Goal: Navigation & Orientation: Find specific page/section

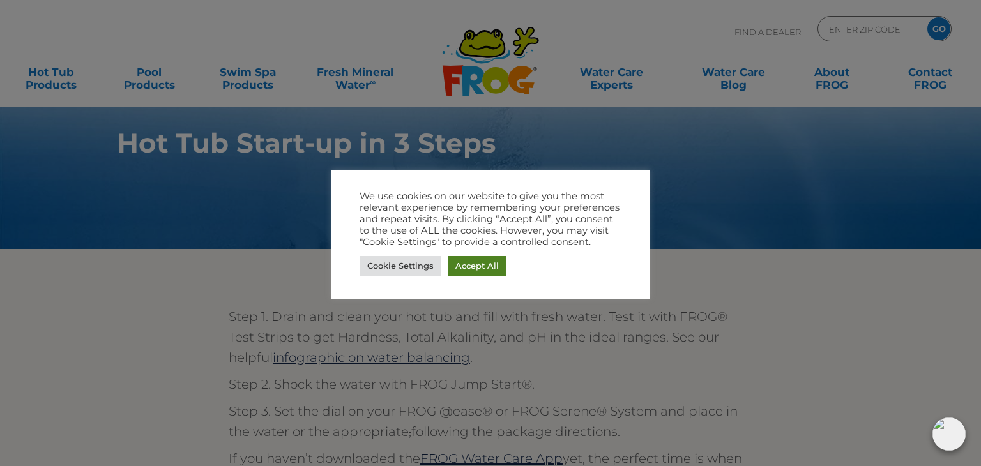
click at [474, 262] on link "Accept All" at bounding box center [477, 266] width 59 height 20
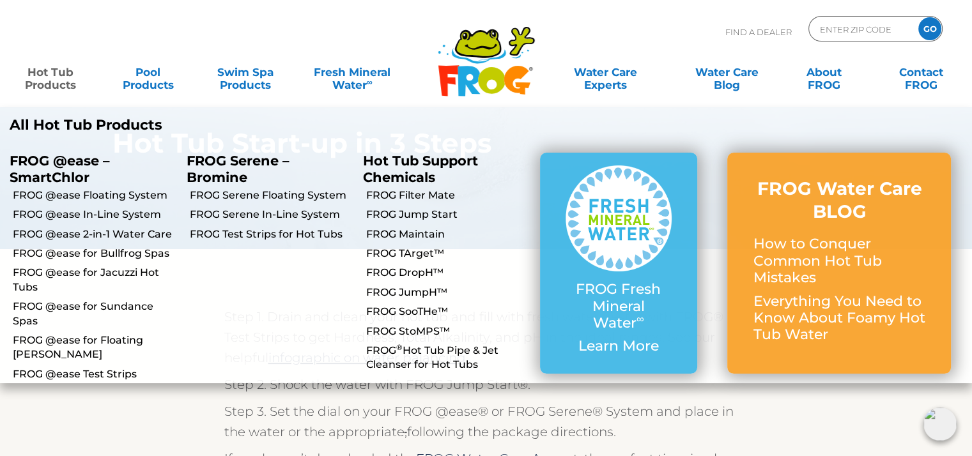
click at [54, 85] on link "Hot Tub Products" at bounding box center [50, 72] width 75 height 26
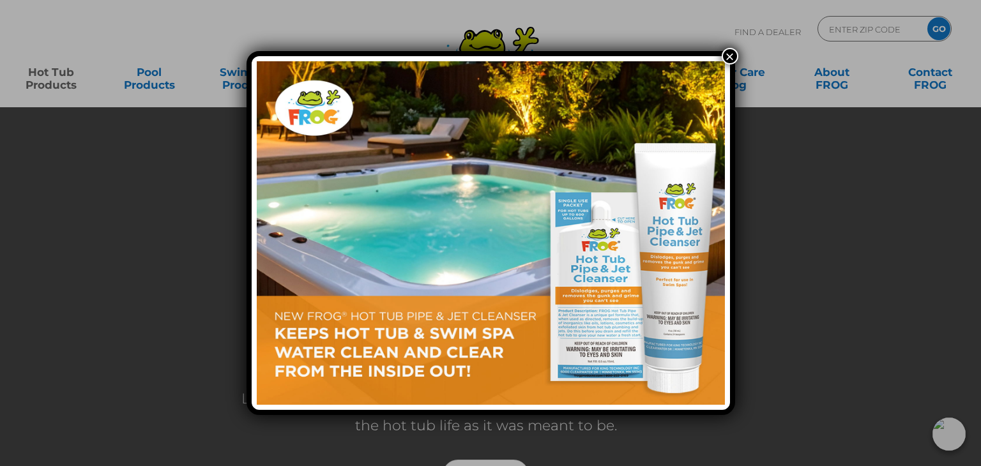
click at [726, 51] on button "×" at bounding box center [730, 56] width 17 height 17
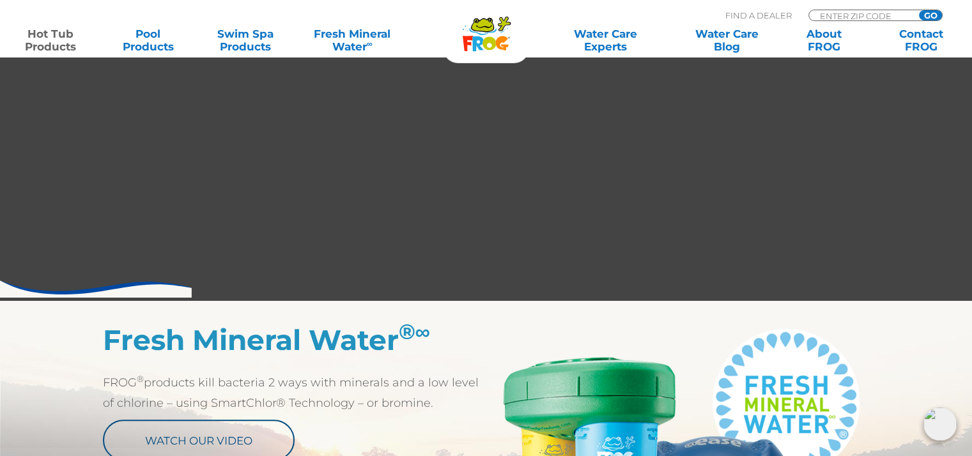
scroll to position [407, 0]
